Goal: Task Accomplishment & Management: Manage account settings

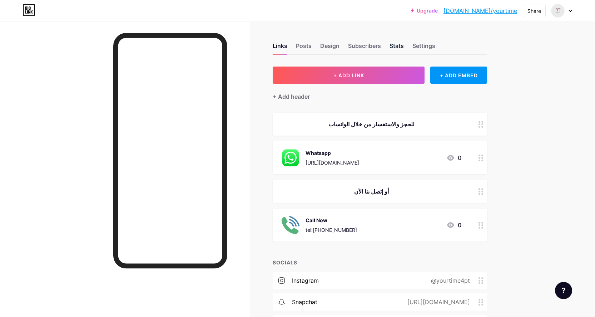
click at [402, 45] on div "Stats" at bounding box center [396, 47] width 14 height 13
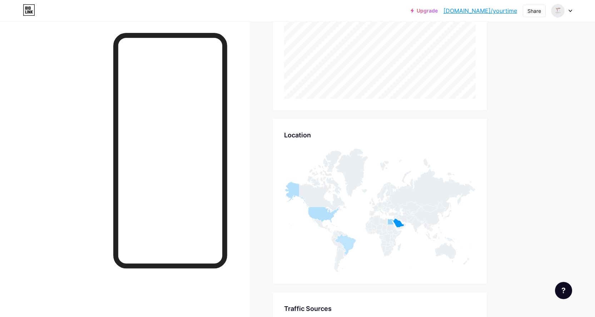
scroll to position [278, 0]
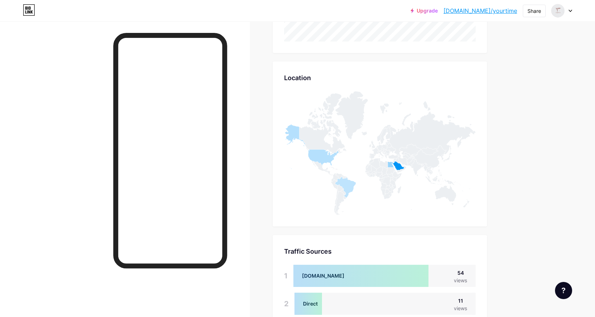
click at [374, 169] on icon at bounding box center [372, 169] width 9 height 8
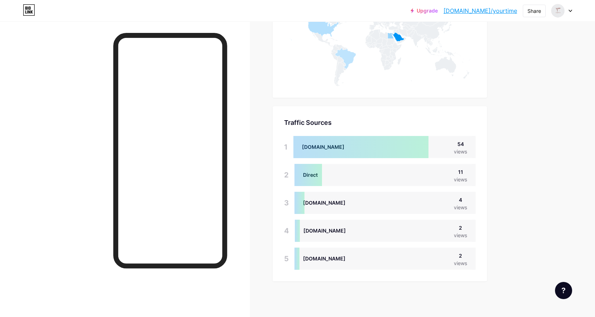
scroll to position [321, 0]
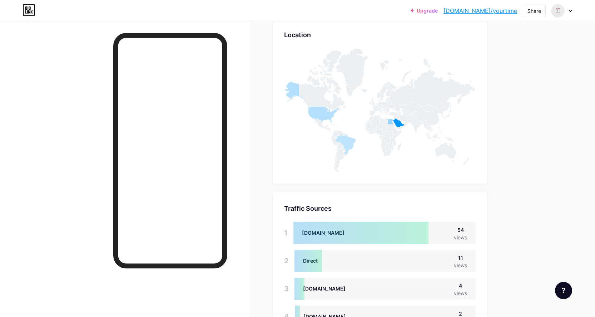
click at [383, 126] on icon at bounding box center [378, 127] width 8 height 6
click at [376, 149] on icon at bounding box center [379, 110] width 191 height 124
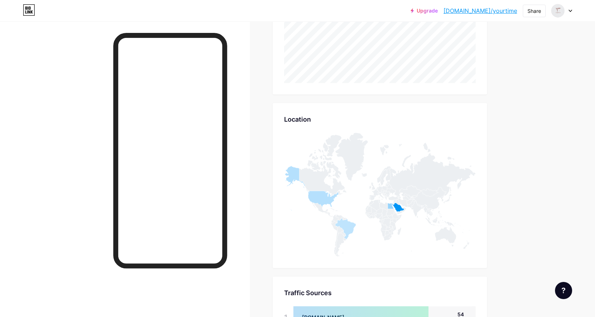
scroll to position [235, 0]
click at [305, 121] on div "Location" at bounding box center [379, 121] width 191 height 10
click at [354, 193] on icon at bounding box center [379, 196] width 191 height 124
click at [400, 205] on icon at bounding box center [397, 203] width 5 height 5
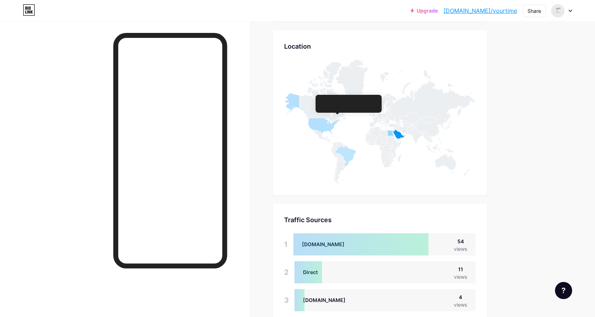
scroll to position [300, 0]
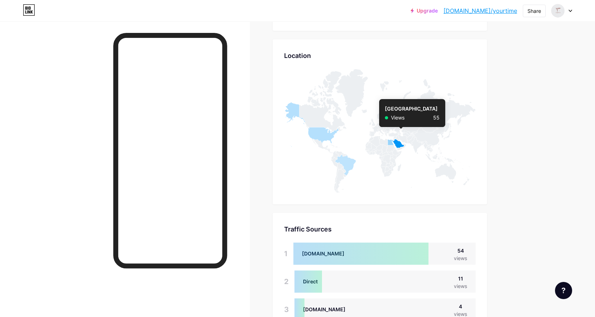
click at [402, 143] on icon at bounding box center [398, 143] width 11 height 9
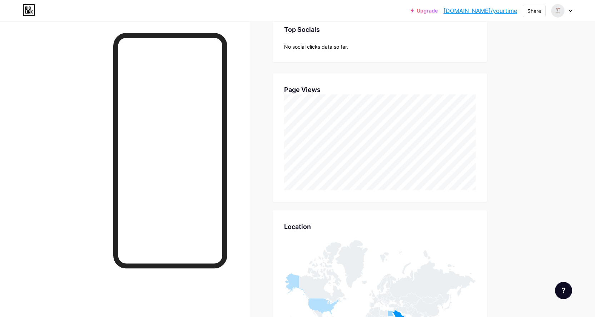
scroll to position [0, 0]
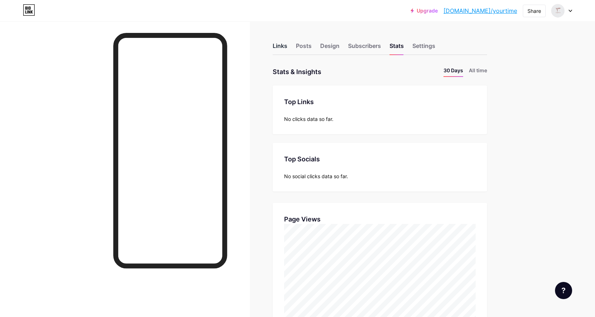
click at [283, 44] on div "Links" at bounding box center [280, 47] width 15 height 13
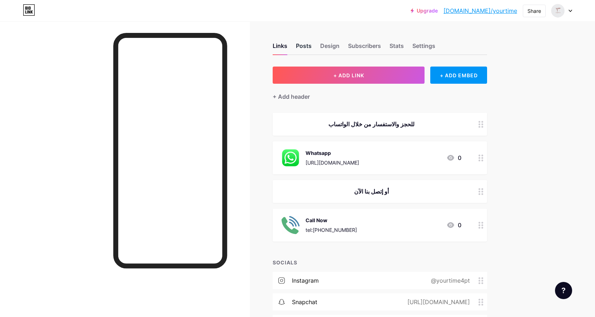
click at [309, 46] on div "Posts" at bounding box center [304, 47] width 16 height 13
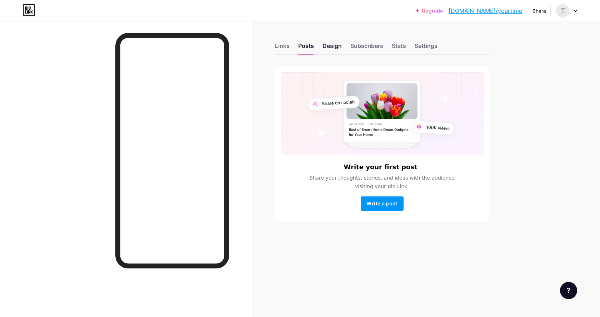
click at [333, 48] on div "Design" at bounding box center [332, 47] width 19 height 13
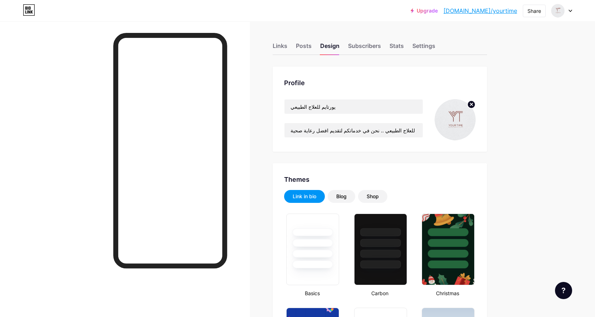
type input "#ffffff"
click at [292, 130] on input "مرحبا بكم في مركز يورتايم للعلاج الطبيعي .. نحن في خدماتكم لتقديم افضل رعاية صح…" at bounding box center [353, 130] width 138 height 14
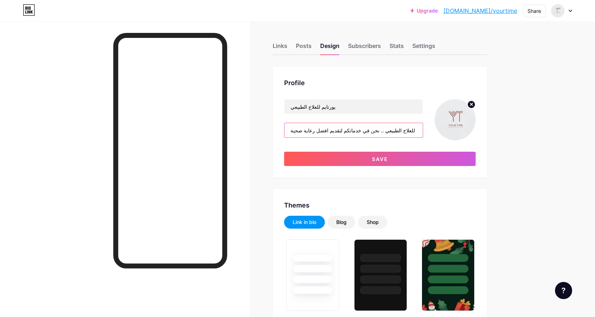
click at [295, 131] on input "مرحبا بكم في مركز يورتايم للعلاج الطبيعي .. نحن في خدماتكم لتقديم افضل رعاية صح…" at bounding box center [353, 130] width 138 height 14
click at [305, 131] on input "مرحبا بكم في مركز يورتايم للعلاج الطبيعي .. نحن في خدماتكم لتقديم افضل رعاية صح…" at bounding box center [353, 130] width 138 height 14
drag, startPoint x: 307, startPoint y: 130, endPoint x: 281, endPoint y: 130, distance: 26.1
click at [281, 130] on div "Profile يورتايم للعلاج الطبيعي مرحبا بكم في مركز يورتايم للعلاج الطبيعي .. نحن …" at bounding box center [380, 121] width 214 height 111
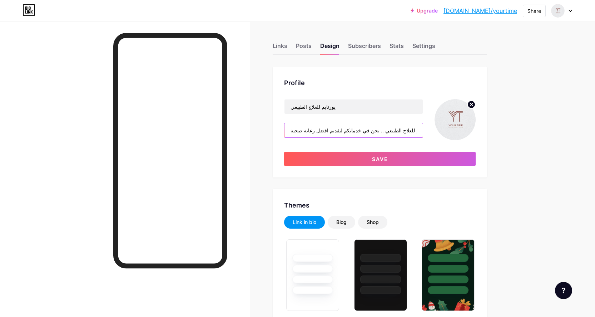
scroll to position [0, 55]
type input "مرحبا بكم في مركز يورتايم للعلاج الطبيعي .. نحن في خدماتكم لتقديم افضل رعاية صح…"
click at [277, 153] on div "Profile يورتايم للعلاج الطبيعي مرحبا بكم في مركز يورتايم للعلاج الطبيعي .. نحن …" at bounding box center [380, 121] width 214 height 111
click at [33, 10] on icon at bounding box center [29, 9] width 12 height 11
